Goal: Download file/media

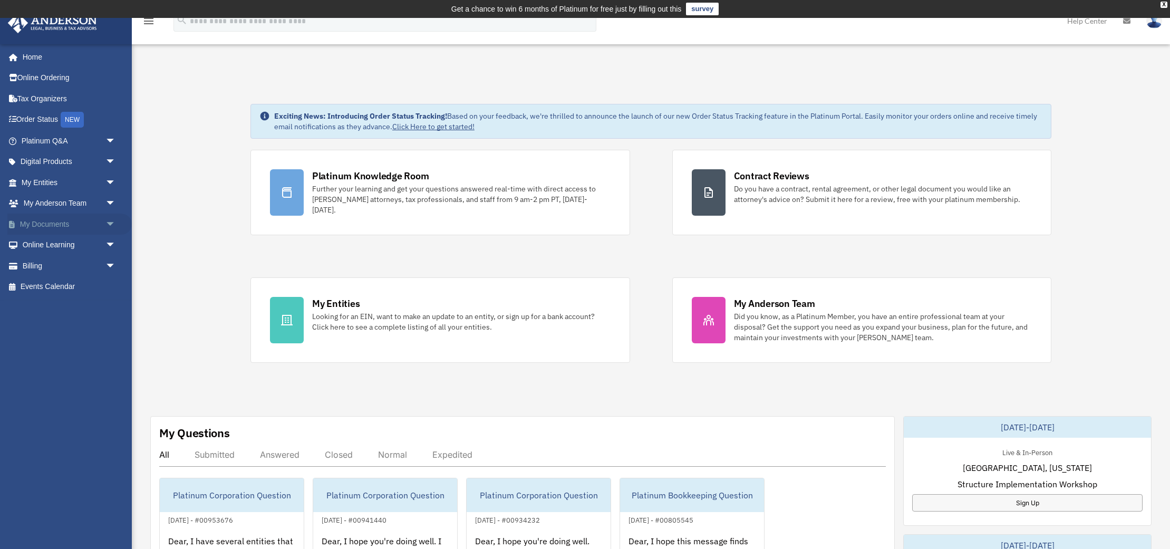
click at [56, 223] on link "My Documents arrow_drop_down" at bounding box center [69, 223] width 124 height 21
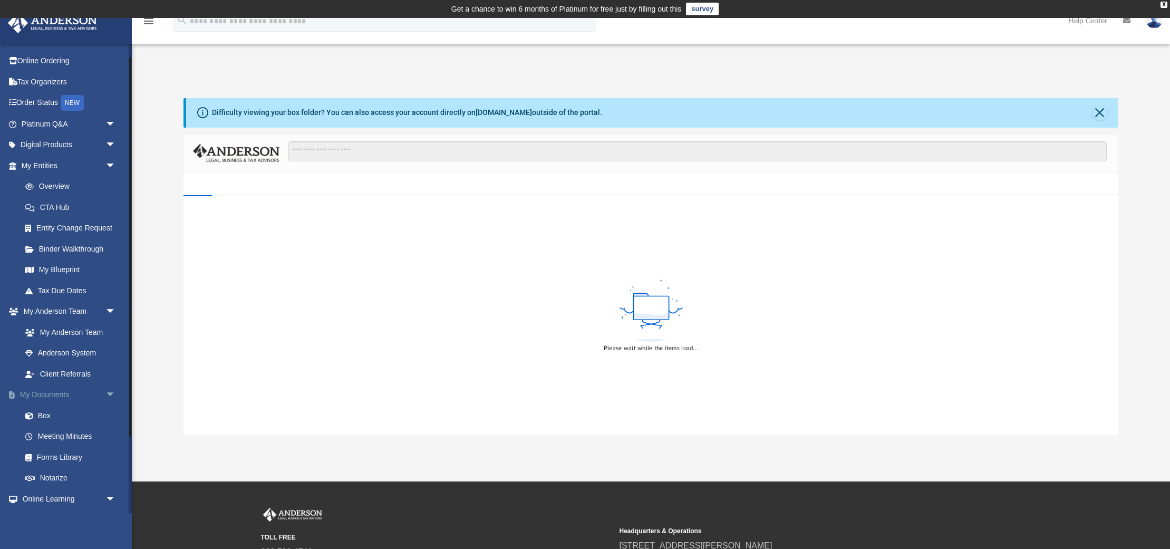
scroll to position [17, 0]
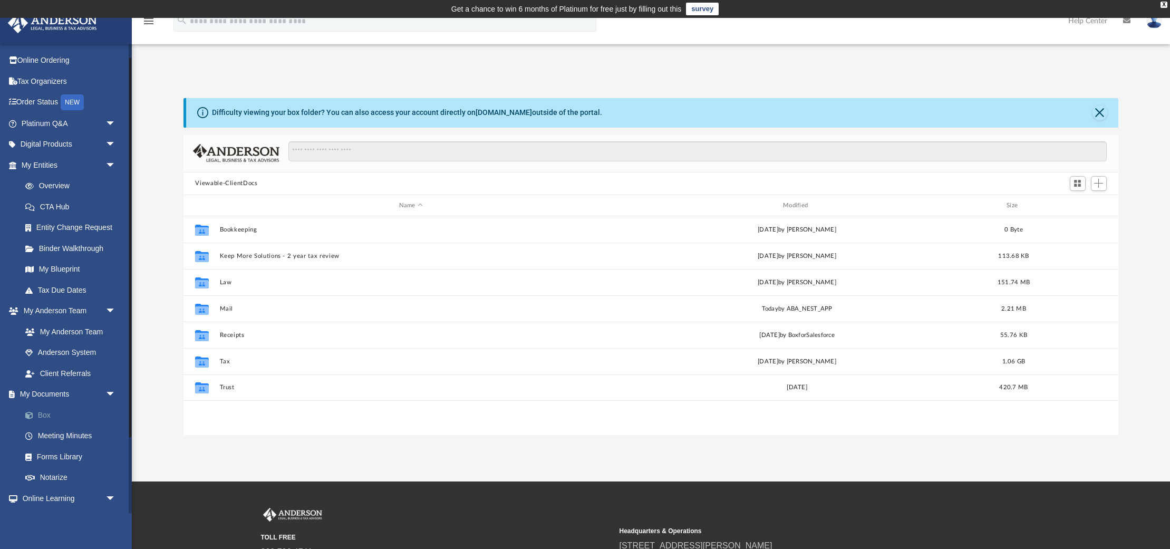
click at [69, 406] on link "Box" at bounding box center [73, 414] width 117 height 21
click at [799, 203] on div "Modified" at bounding box center [797, 205] width 382 height 9
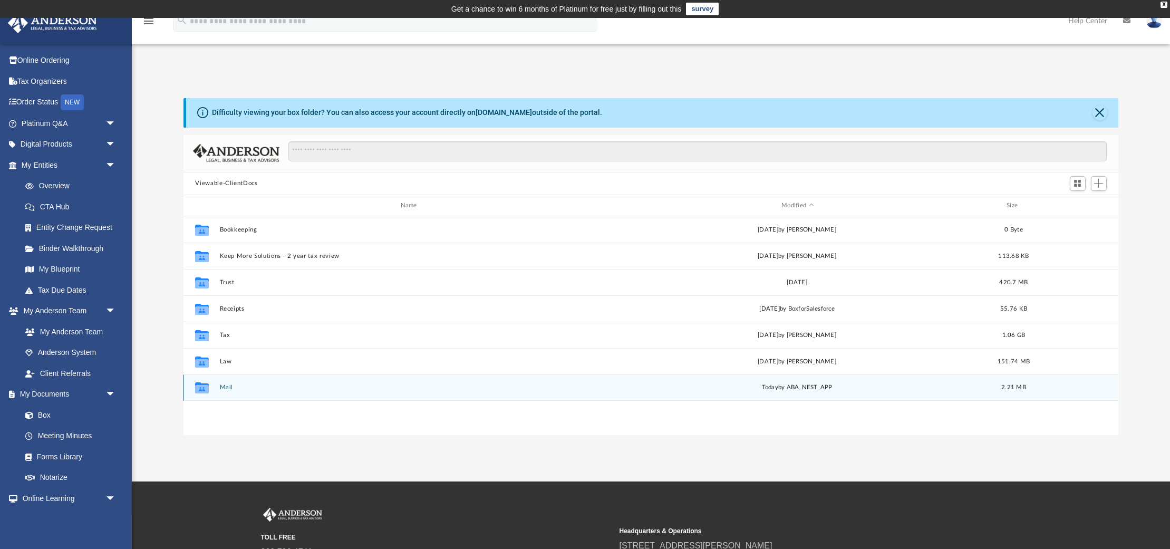
click at [226, 390] on button "Mail" at bounding box center [411, 387] width 382 height 7
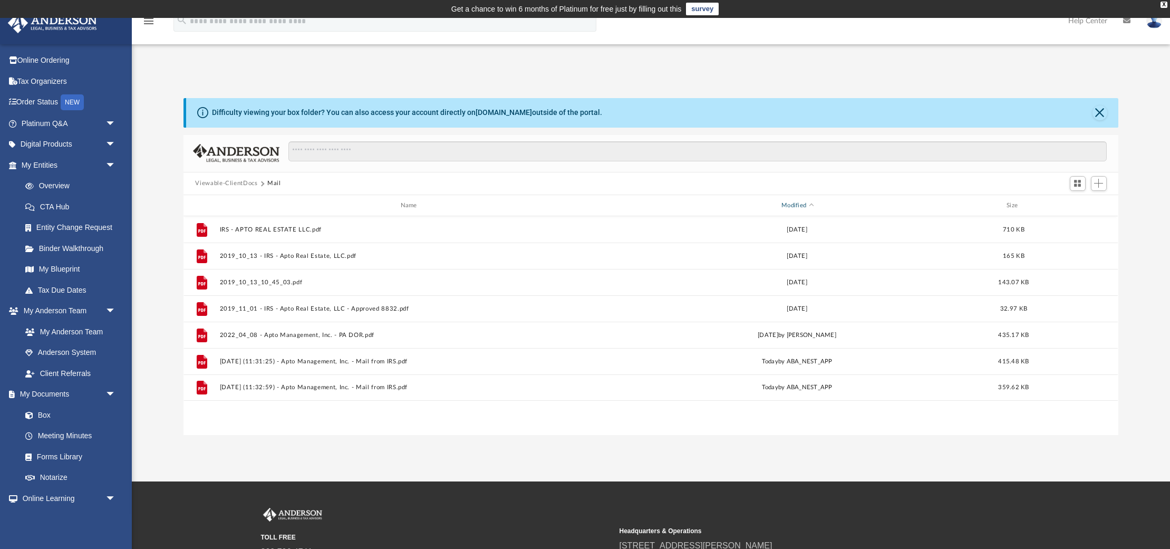
click at [814, 204] on div "Modified" at bounding box center [797, 205] width 382 height 9
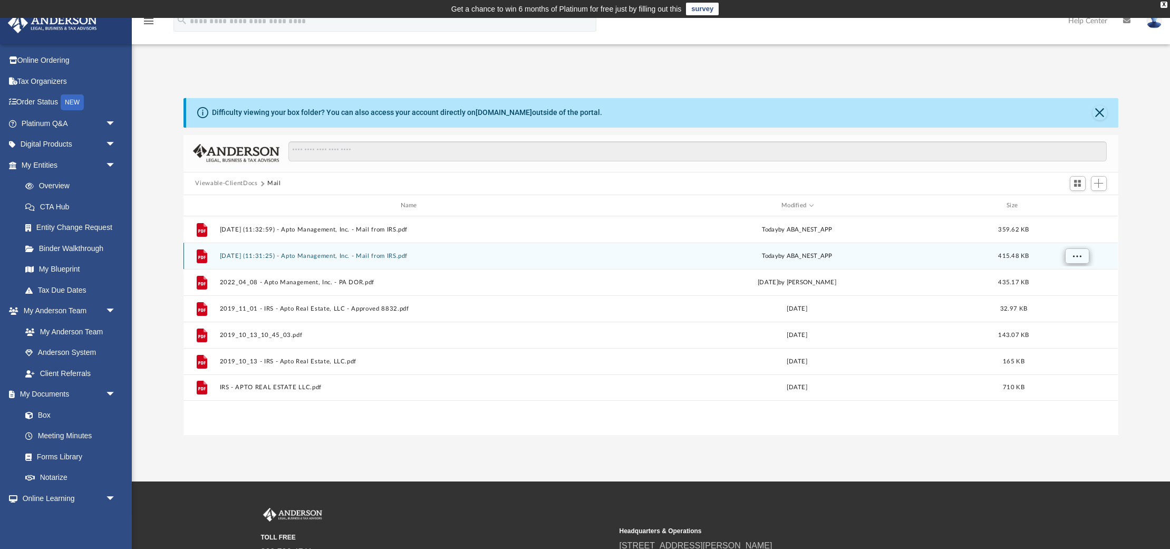
click at [1076, 259] on span "More options" at bounding box center [1077, 256] width 8 height 6
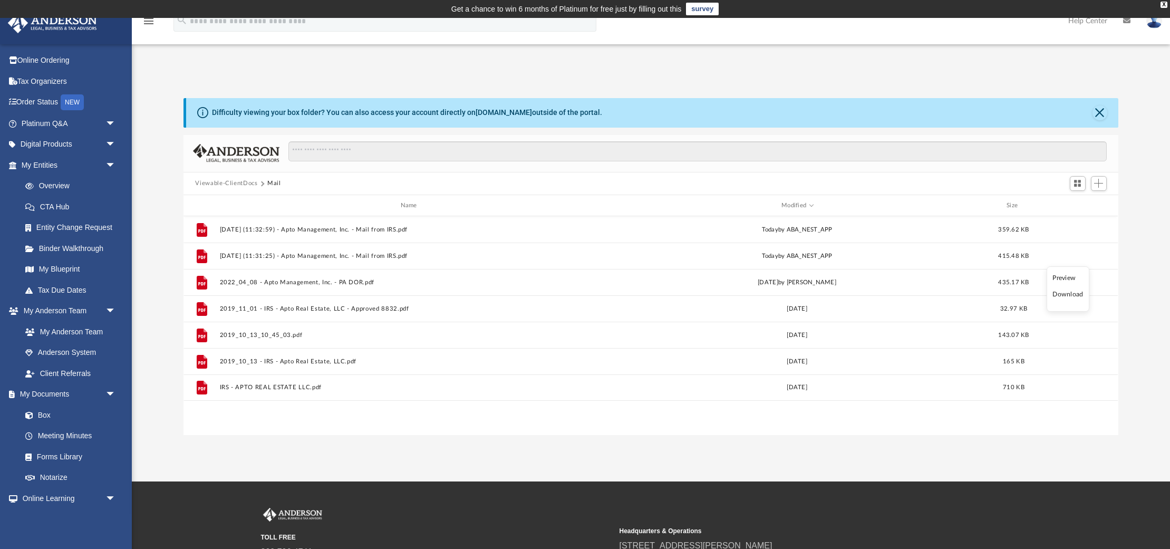
click at [1061, 295] on li "Download" at bounding box center [1067, 294] width 31 height 11
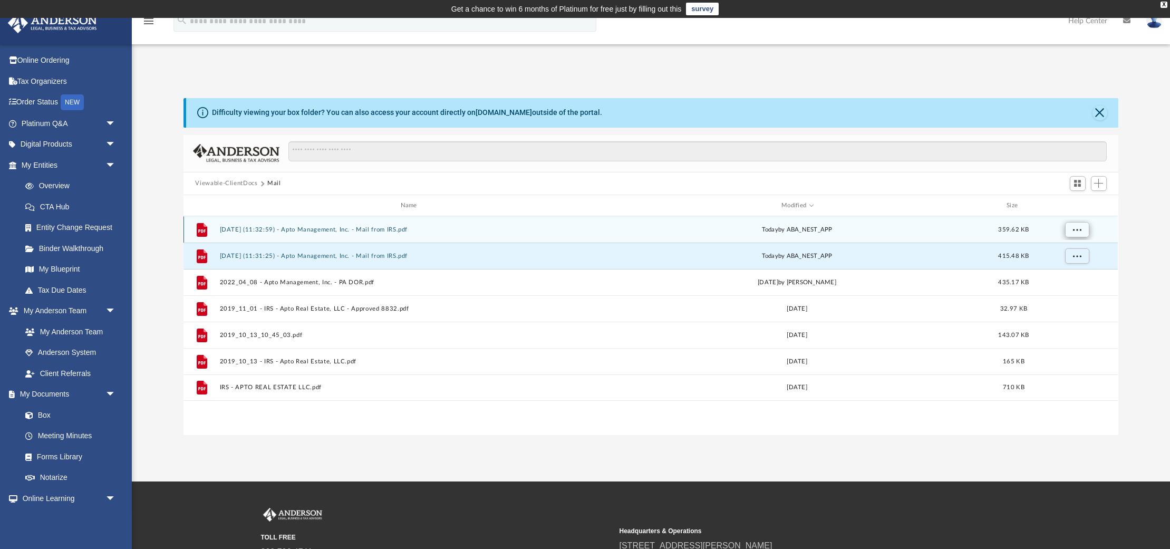
click at [1072, 232] on button "More options" at bounding box center [1077, 230] width 24 height 16
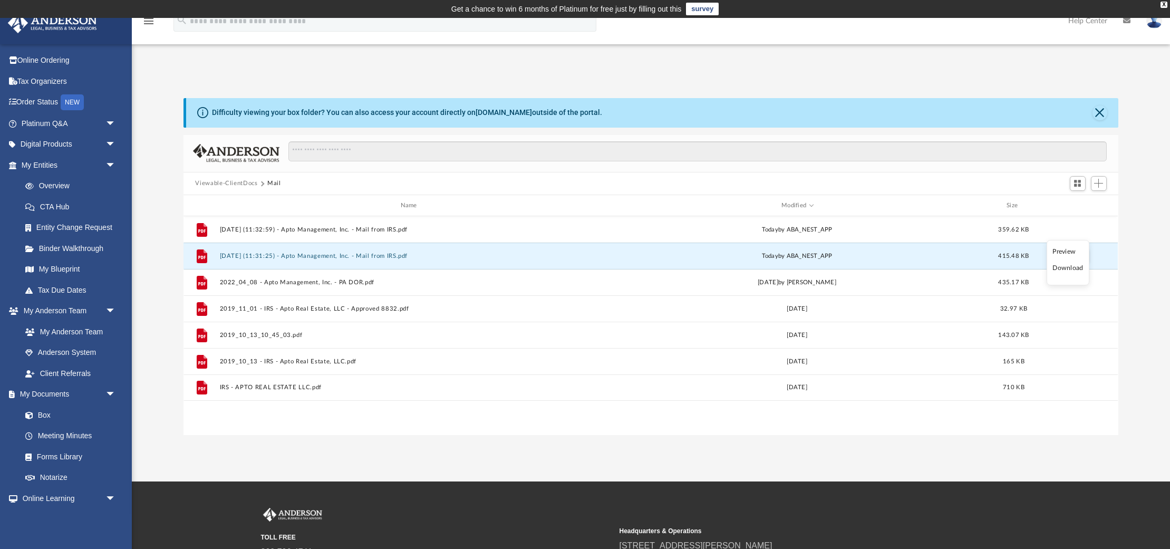
click at [1057, 266] on li "Download" at bounding box center [1067, 268] width 31 height 11
